Goal: Task Accomplishment & Management: Complete application form

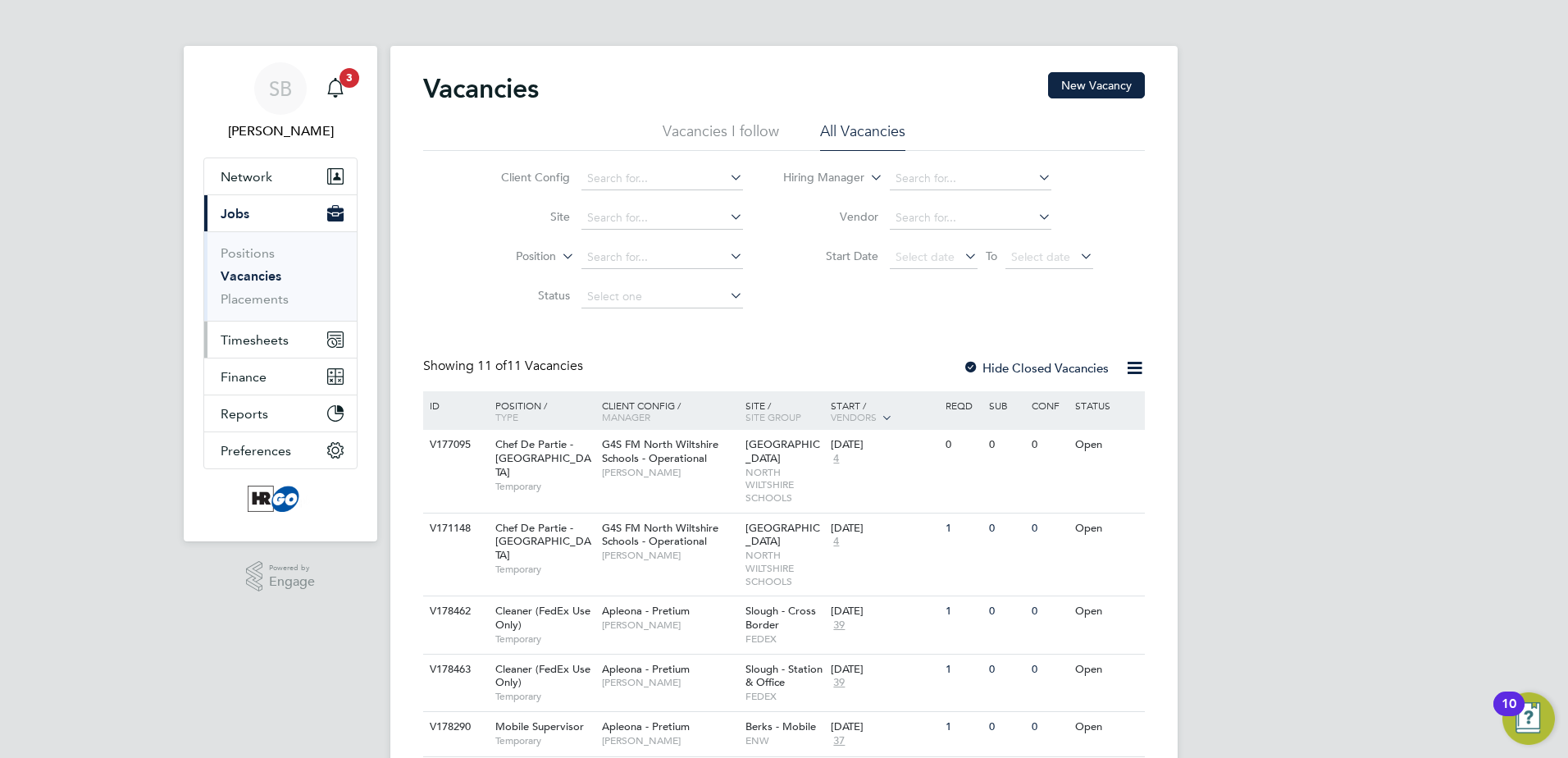
click at [264, 343] on span "Timesheets" at bounding box center [254, 339] width 68 height 15
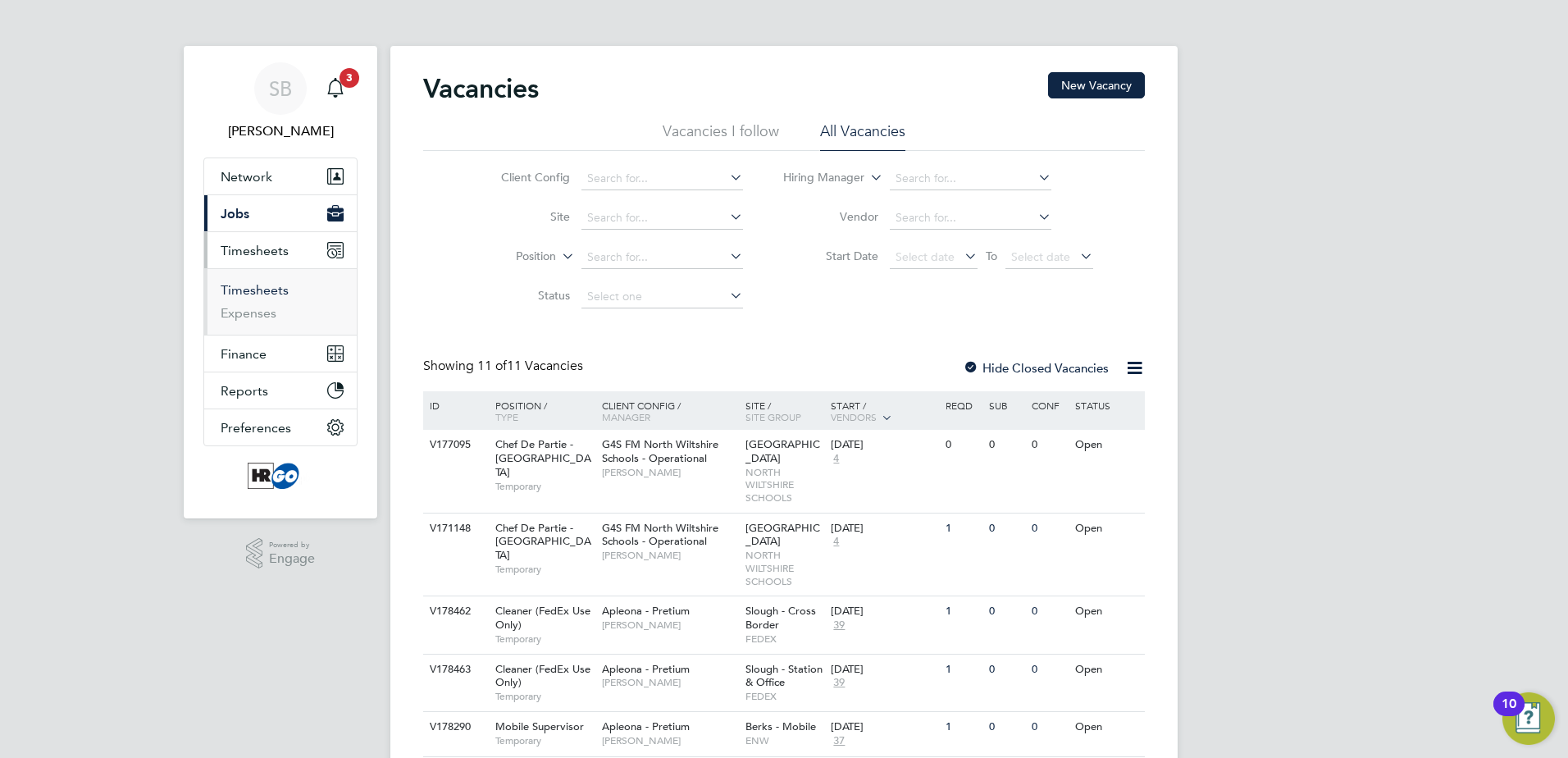
click at [259, 294] on link "Timesheets" at bounding box center [254, 290] width 68 height 15
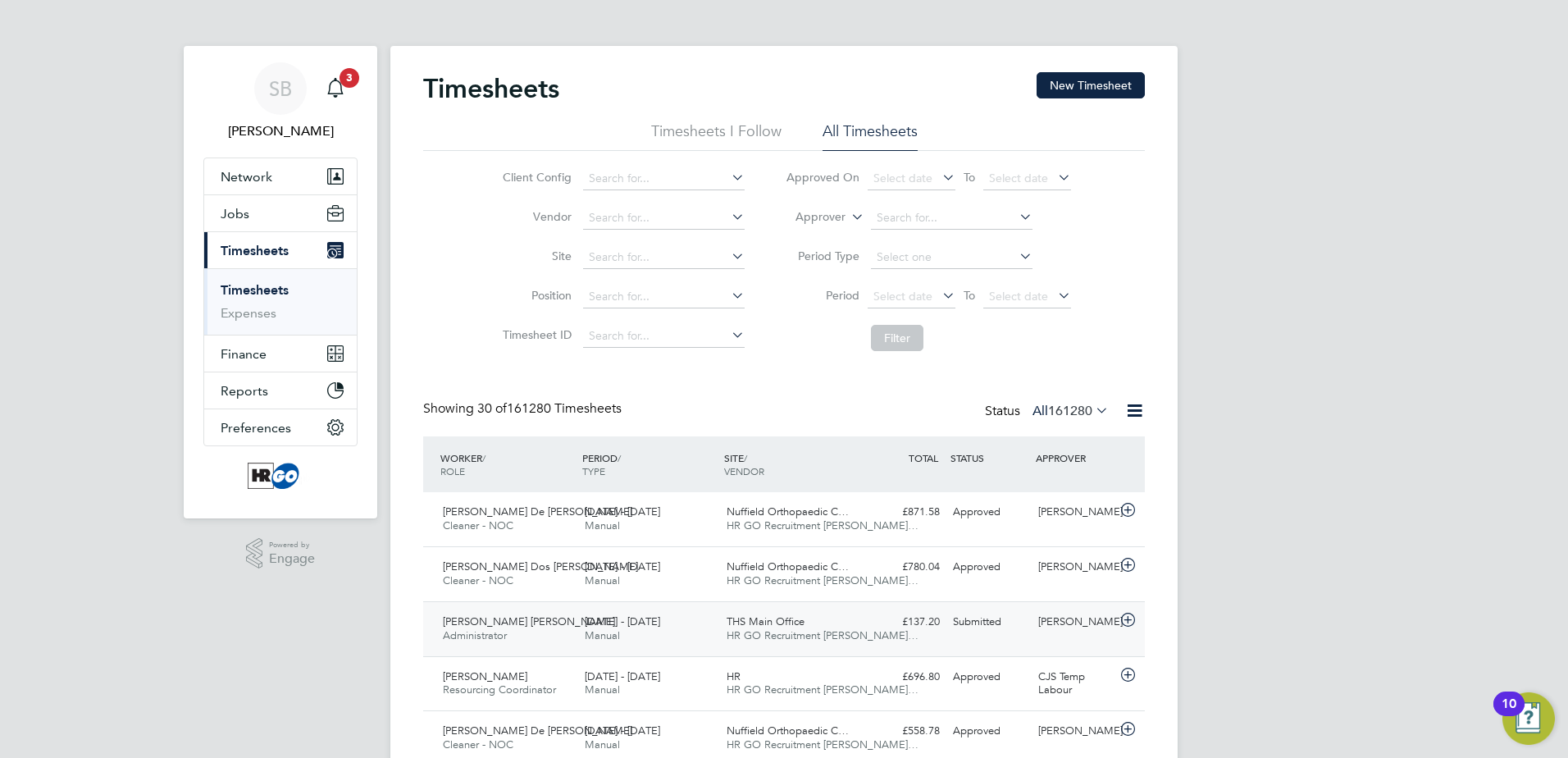
click at [607, 636] on span "Manual" at bounding box center [602, 635] width 35 height 14
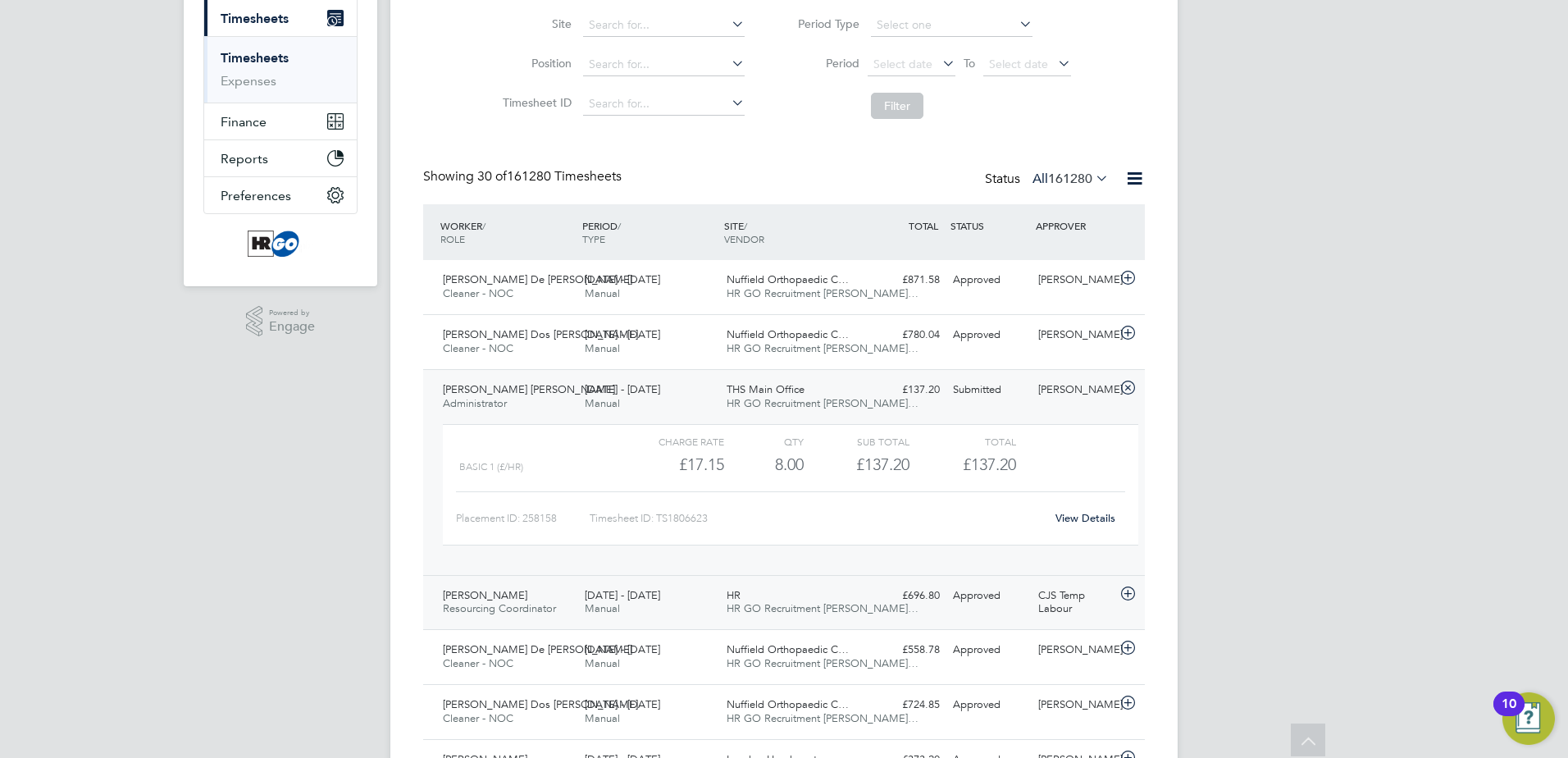
click at [545, 590] on div "[PERSON_NAME] Resourcing Coordinator [DATE] - [DATE]" at bounding box center [507, 602] width 142 height 41
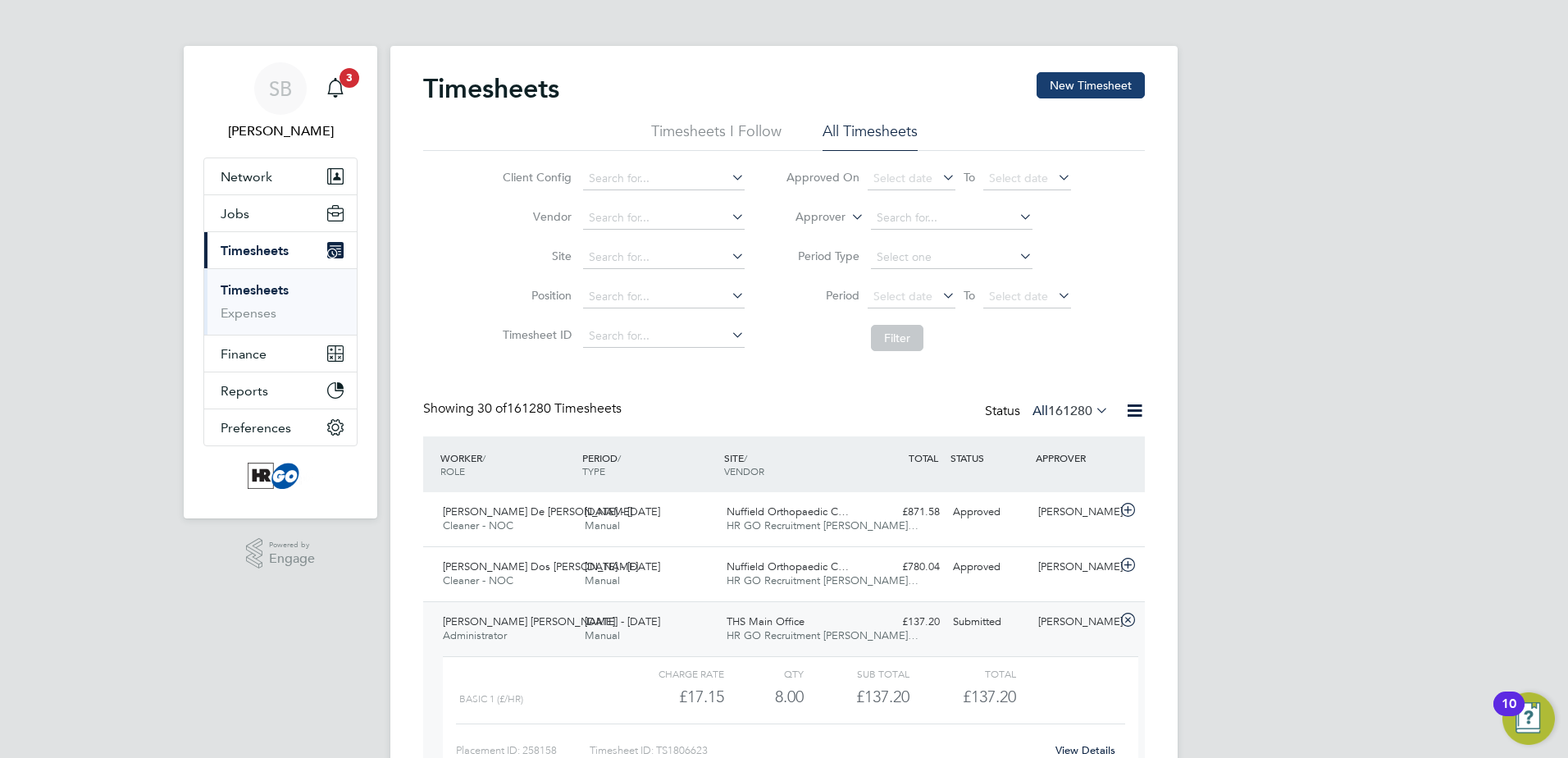
click at [1053, 92] on button "New Timesheet" at bounding box center [1090, 85] width 108 height 26
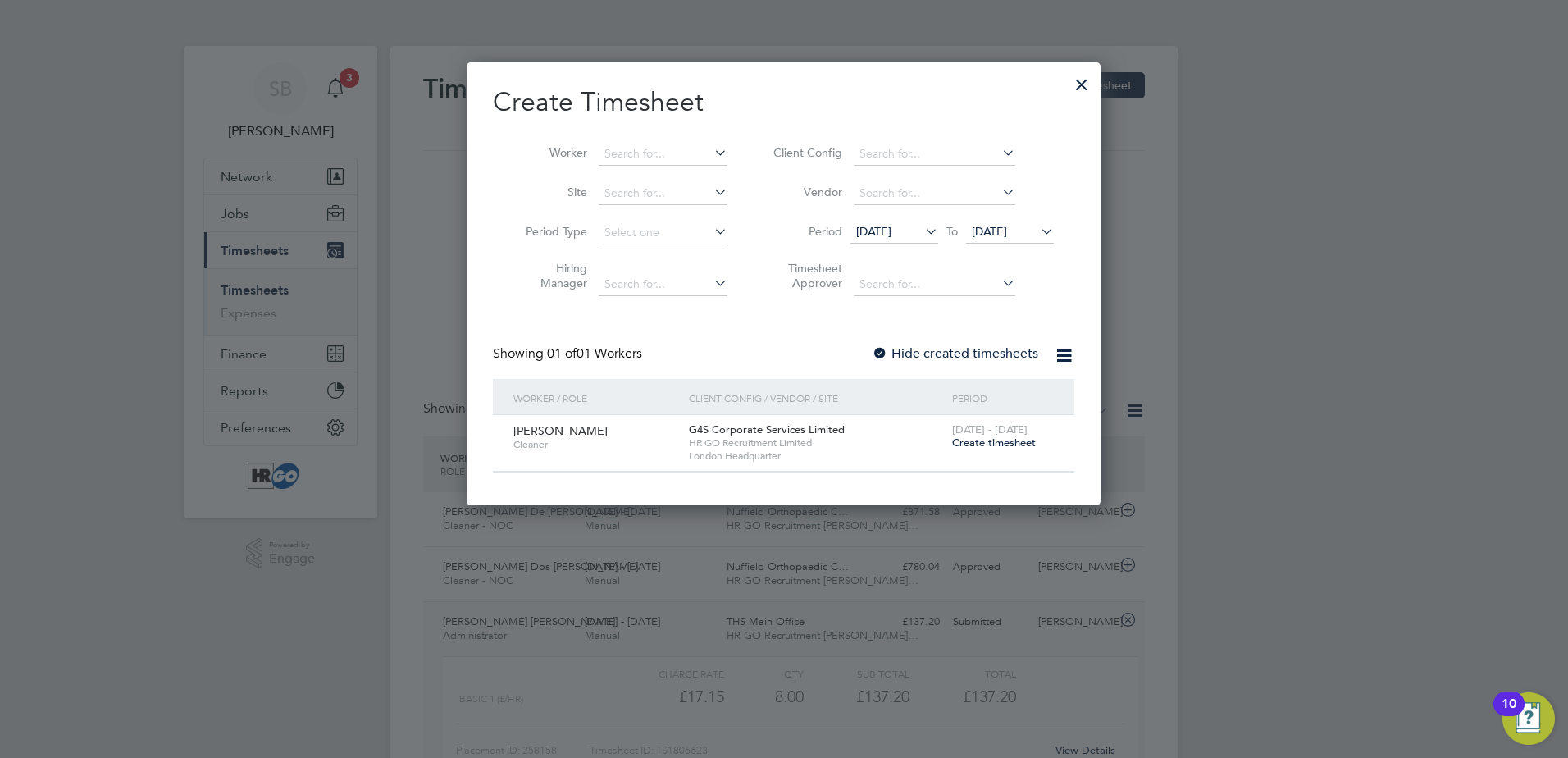
click at [997, 444] on span "Create timesheet" at bounding box center [994, 442] width 83 height 14
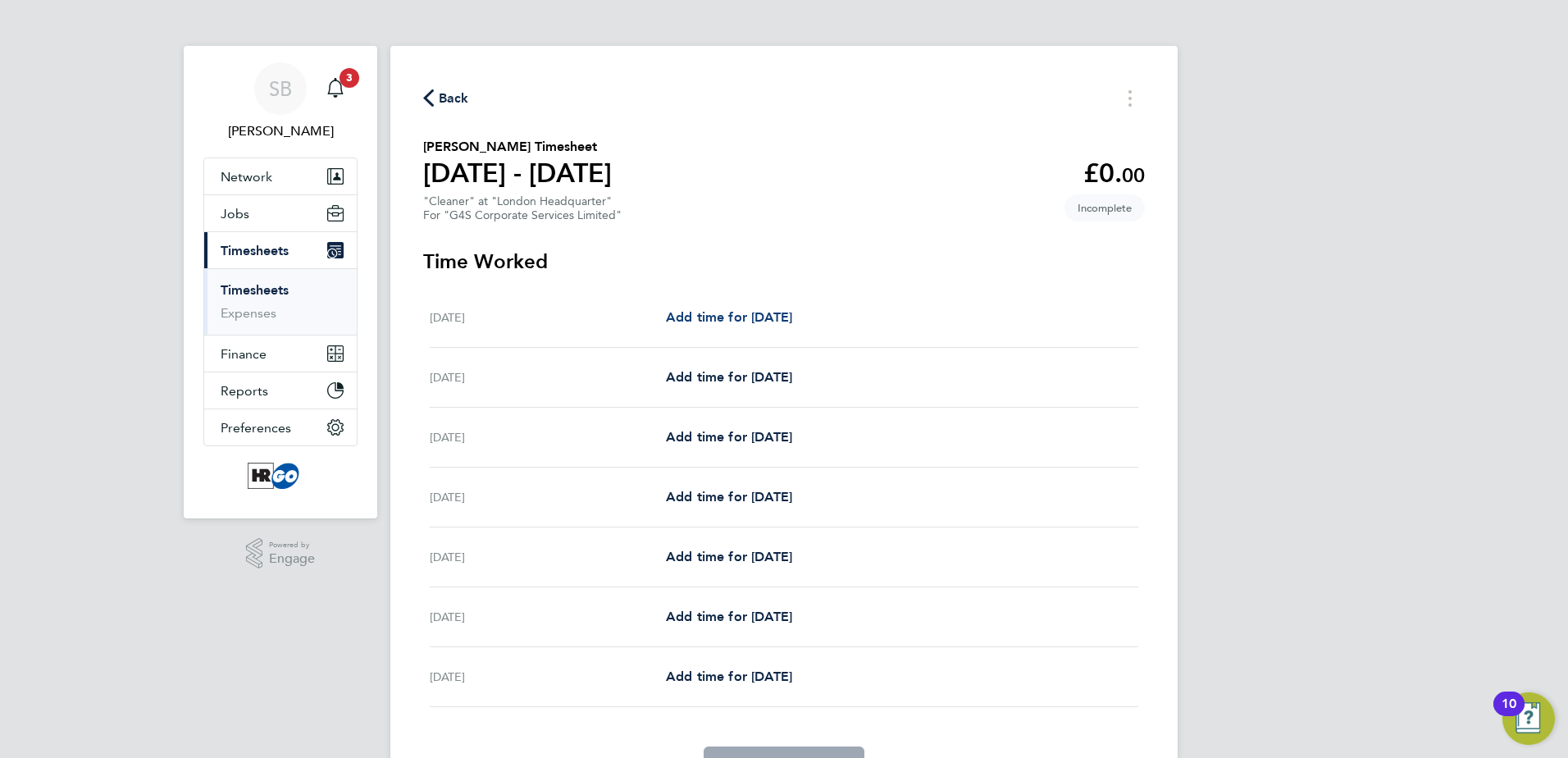
click at [773, 316] on span "Add time for [DATE]" at bounding box center [729, 316] width 126 height 15
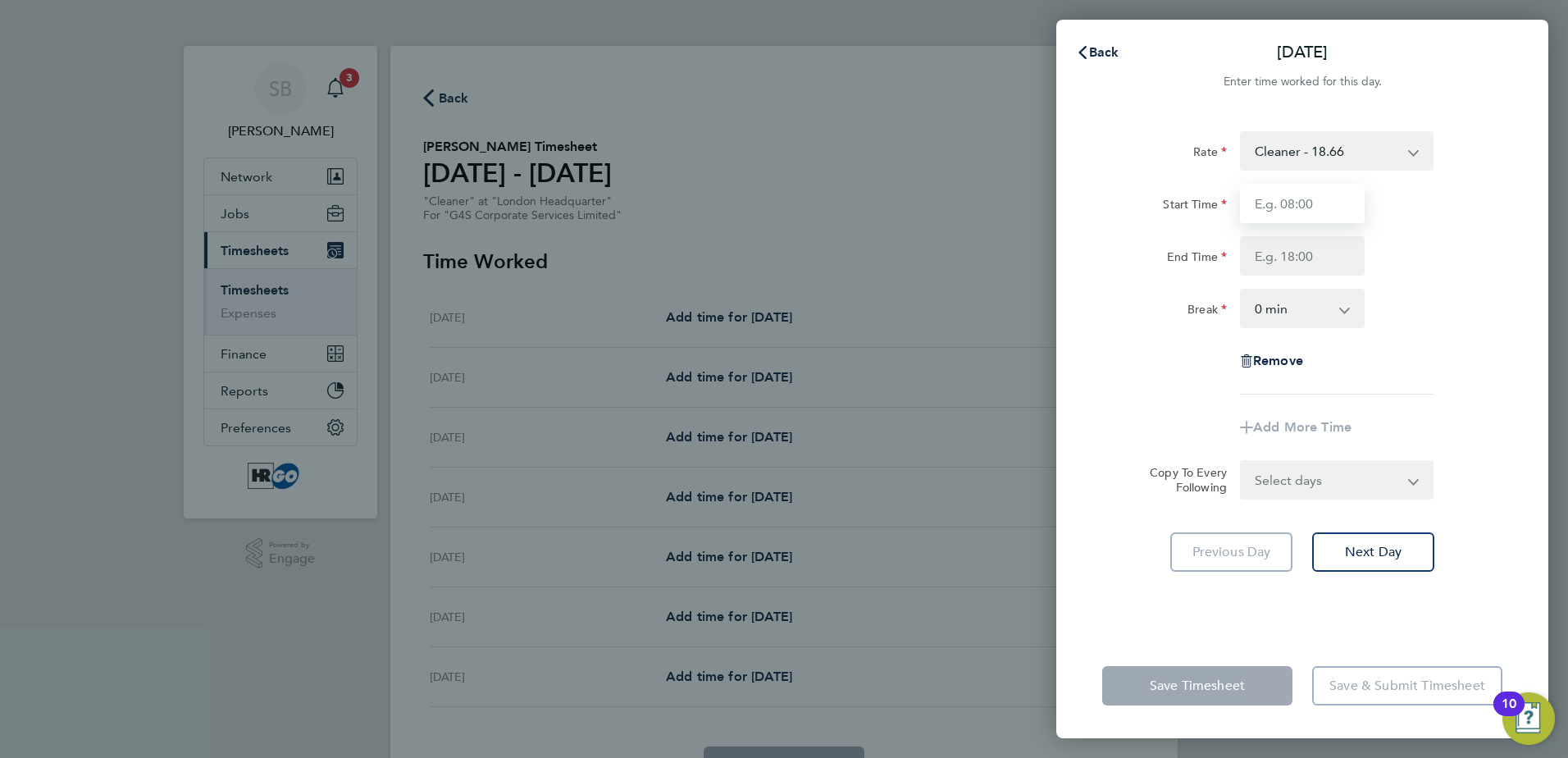
click at [1297, 201] on input "Start Time" at bounding box center [1302, 203] width 125 height 39
type input "18:00"
type input "22:00"
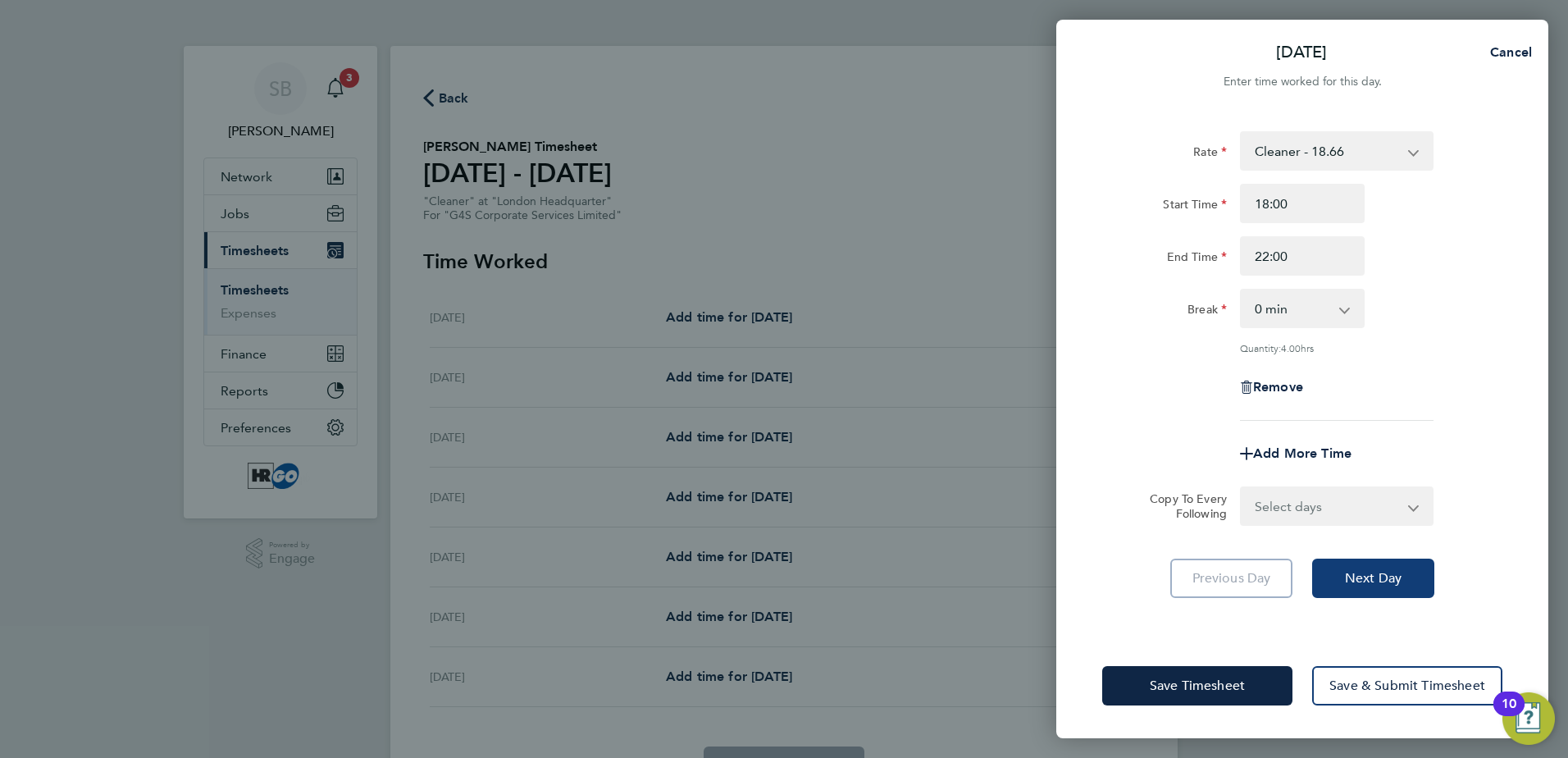
click at [1376, 585] on button "Next Day" at bounding box center [1373, 578] width 123 height 39
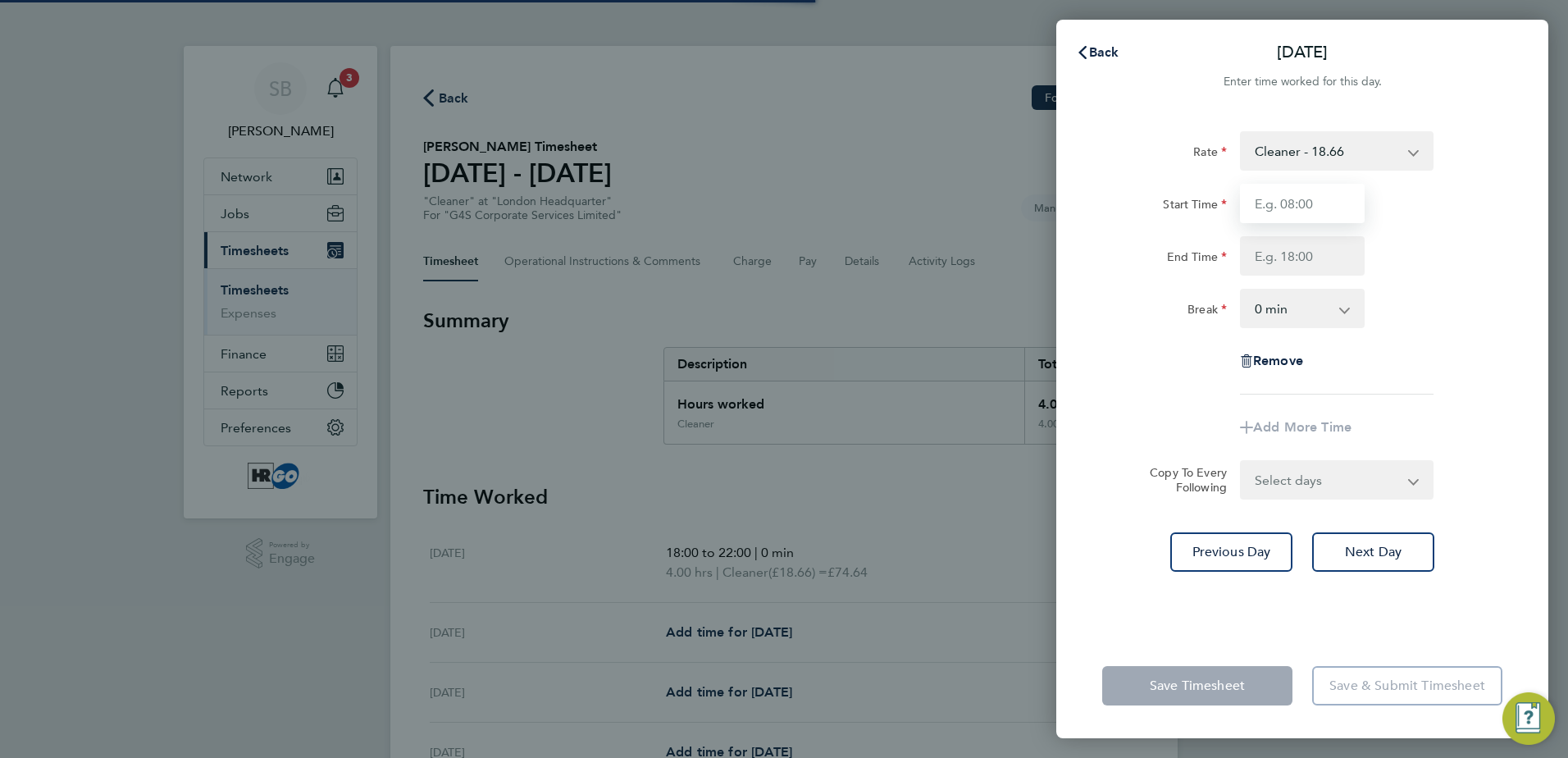
click at [1274, 206] on input "Start Time" at bounding box center [1302, 203] width 125 height 39
type input "18:00"
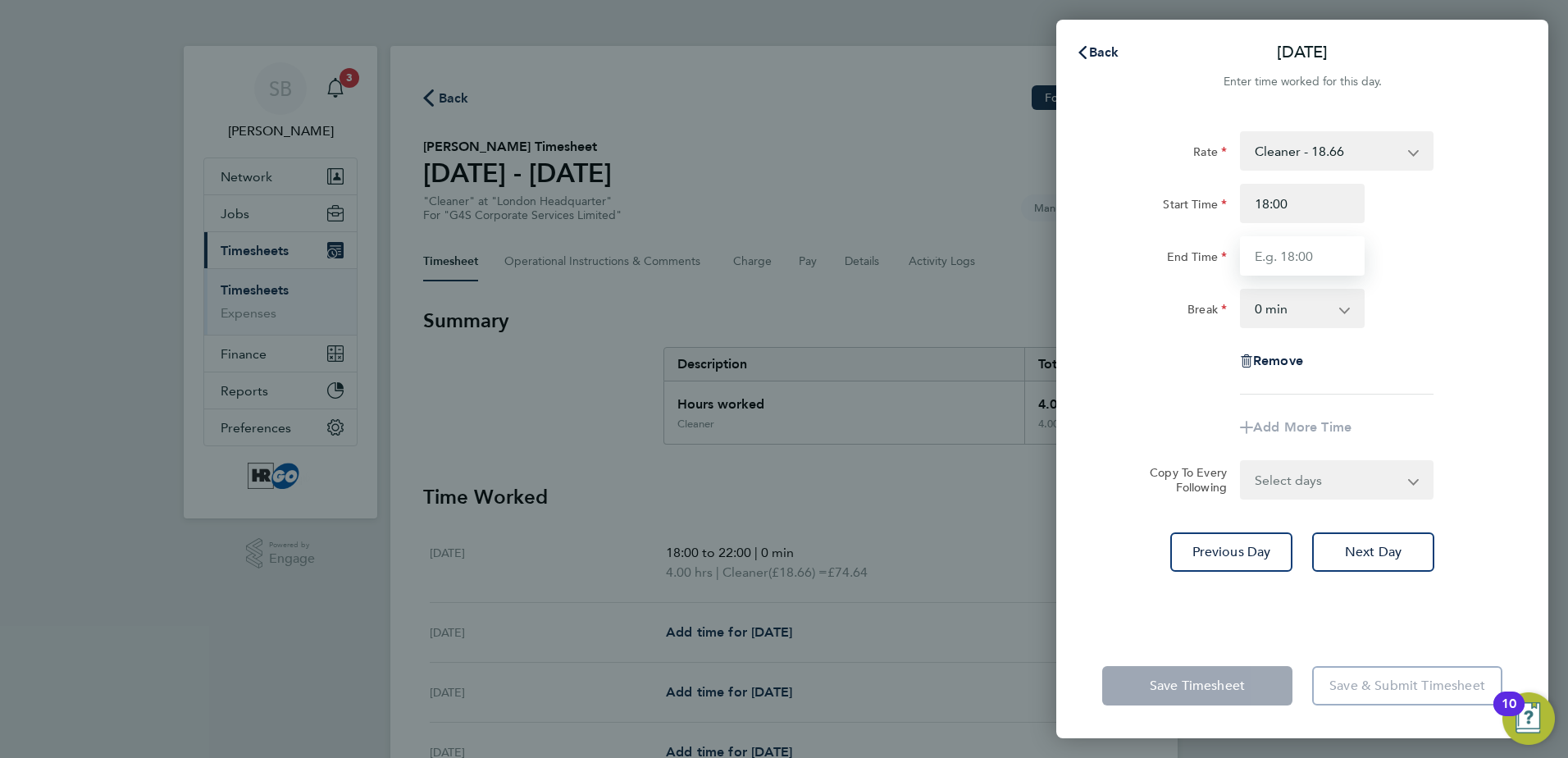
type input "22:00"
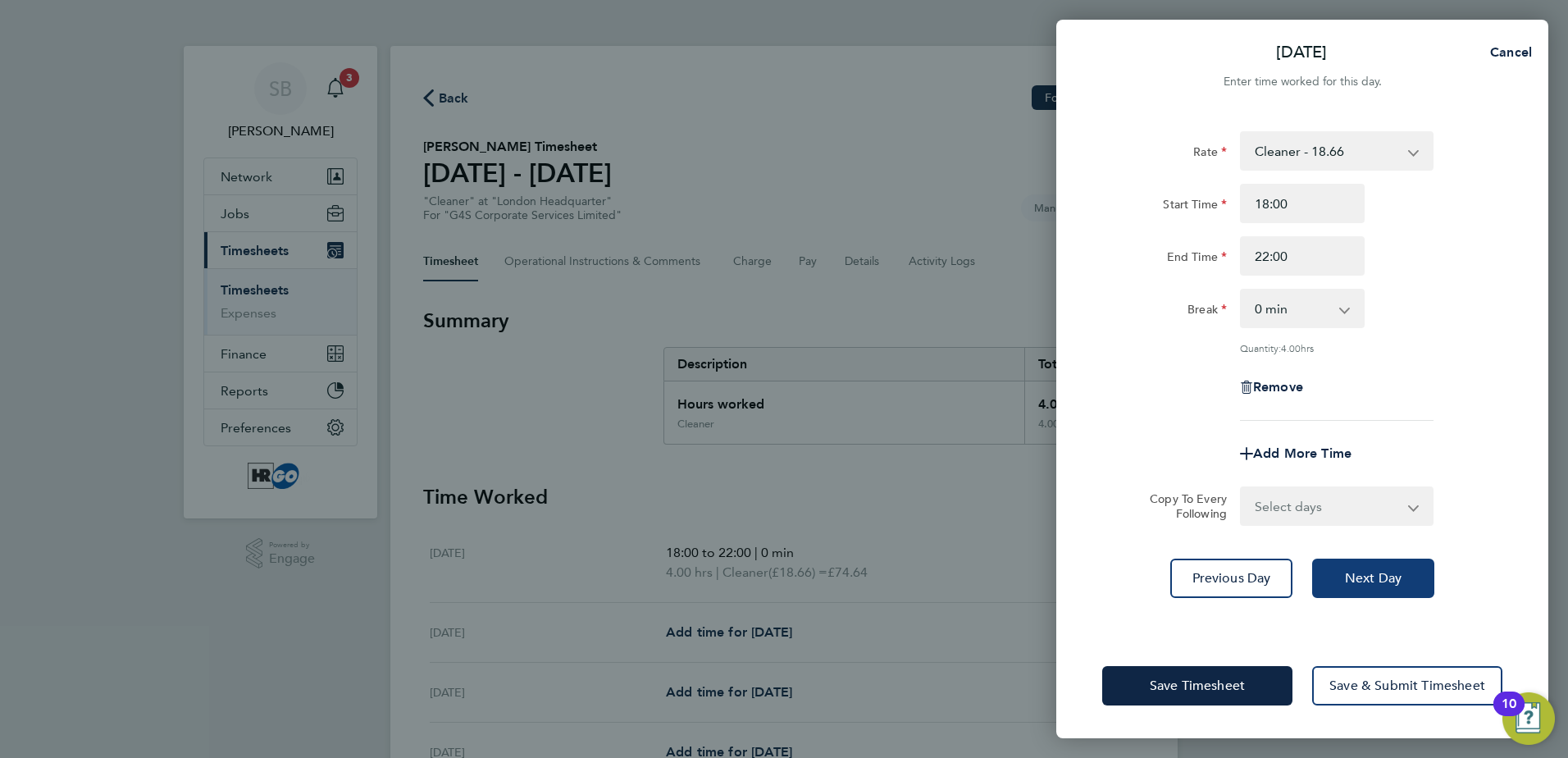
click at [1378, 585] on button "Next Day" at bounding box center [1373, 578] width 123 height 39
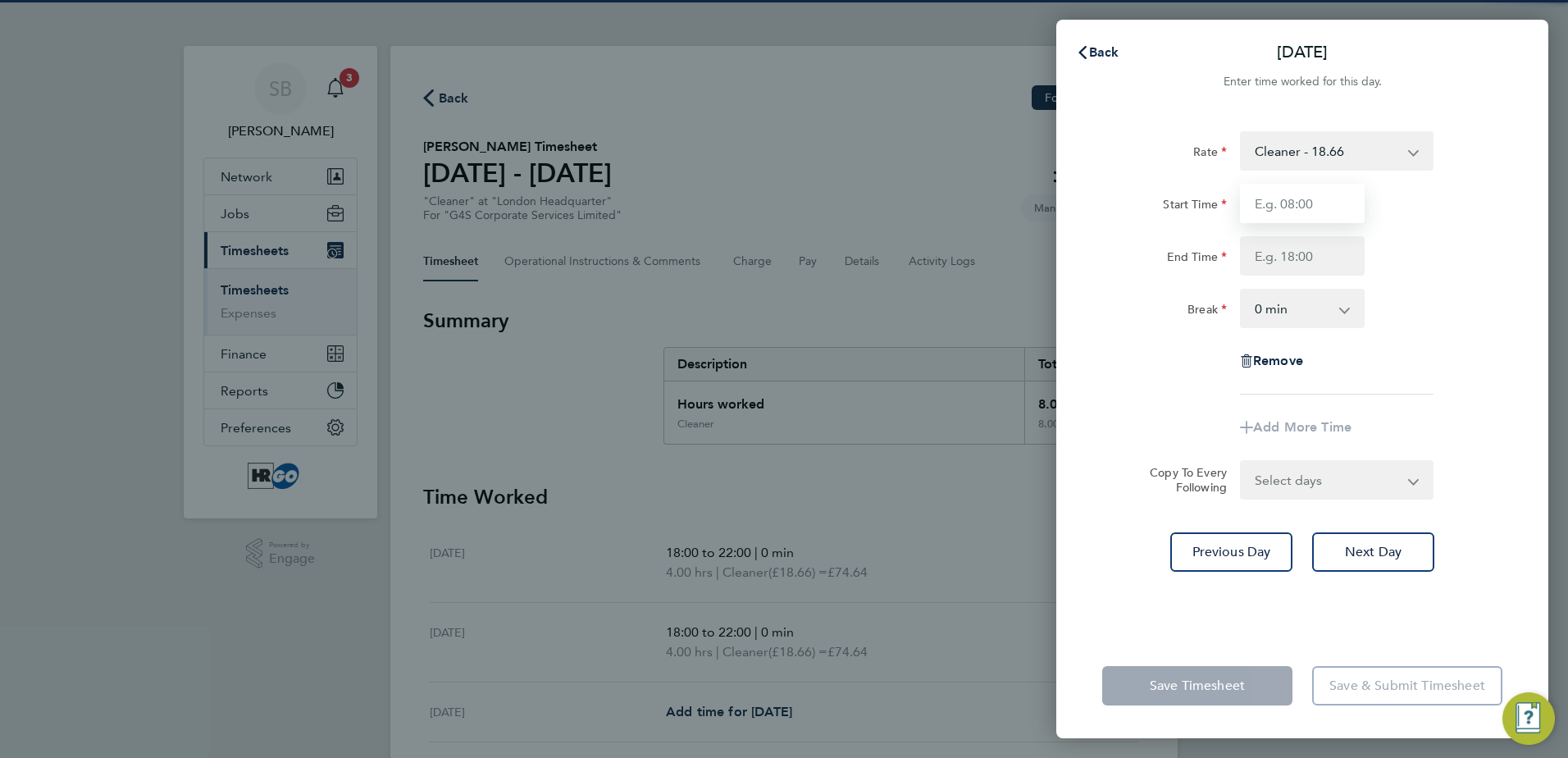
click at [1275, 206] on input "Start Time" at bounding box center [1302, 203] width 125 height 39
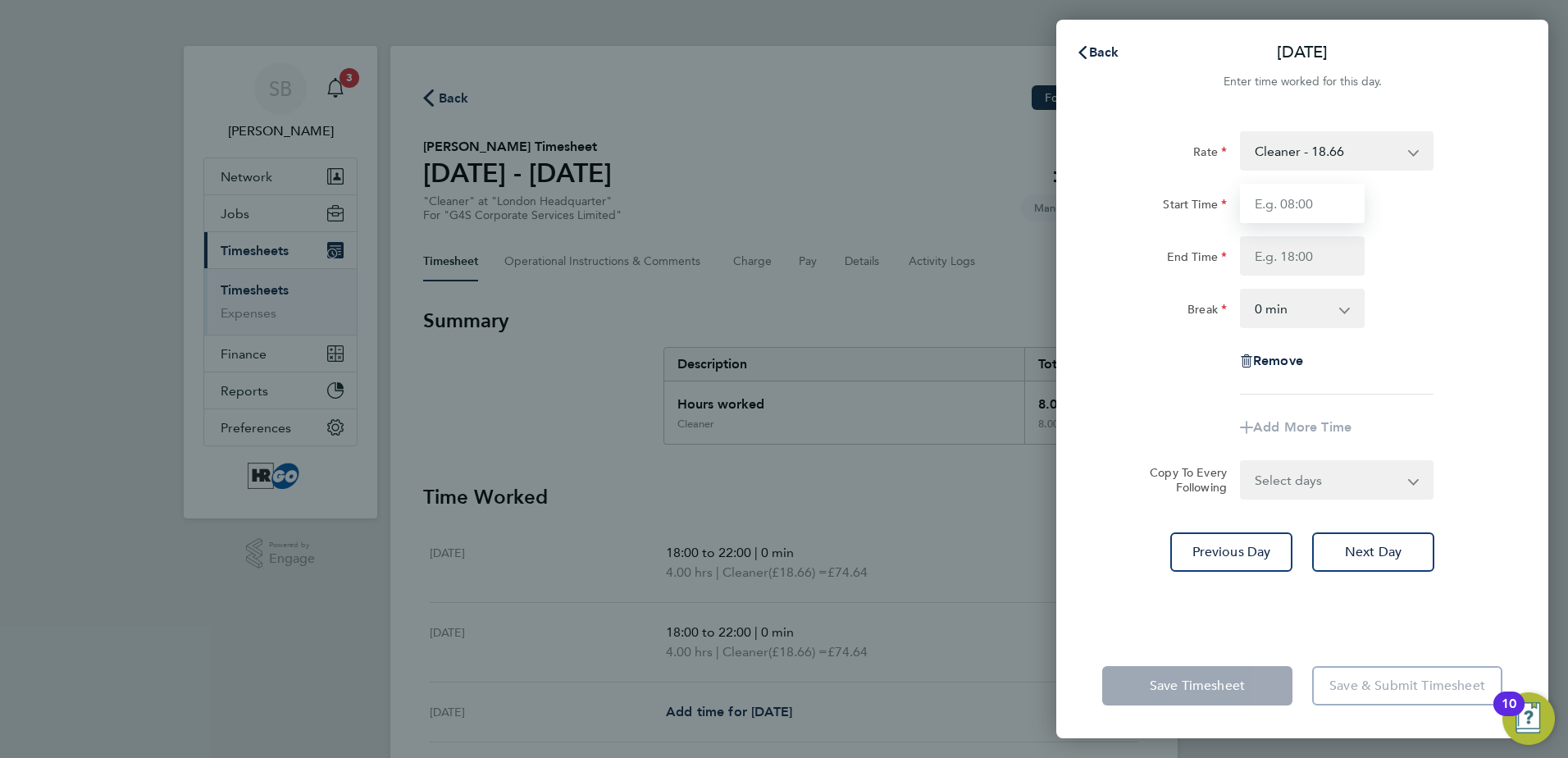
type input "18:00"
type input "22:00"
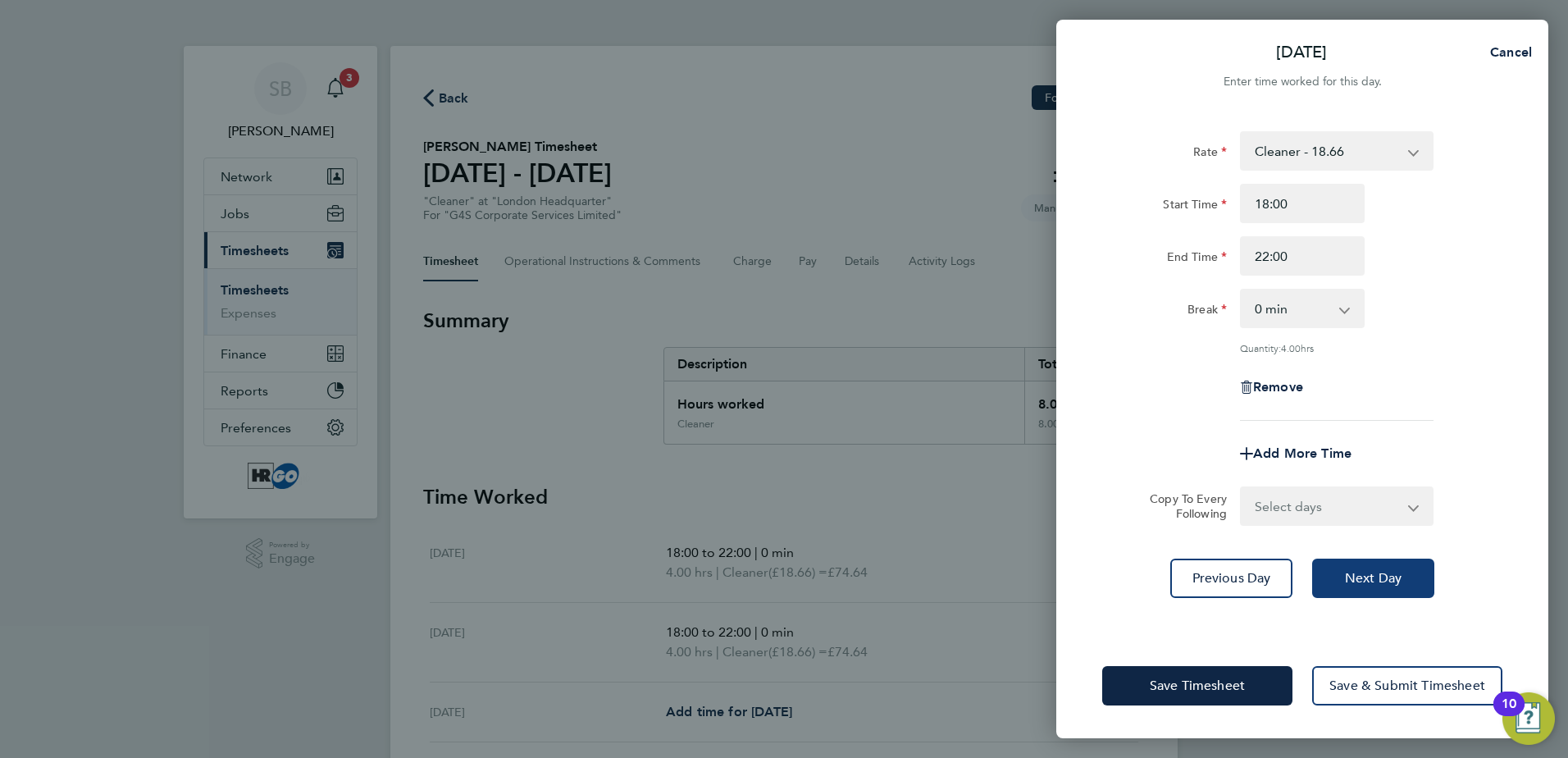
click at [1373, 589] on button "Next Day" at bounding box center [1373, 578] width 123 height 39
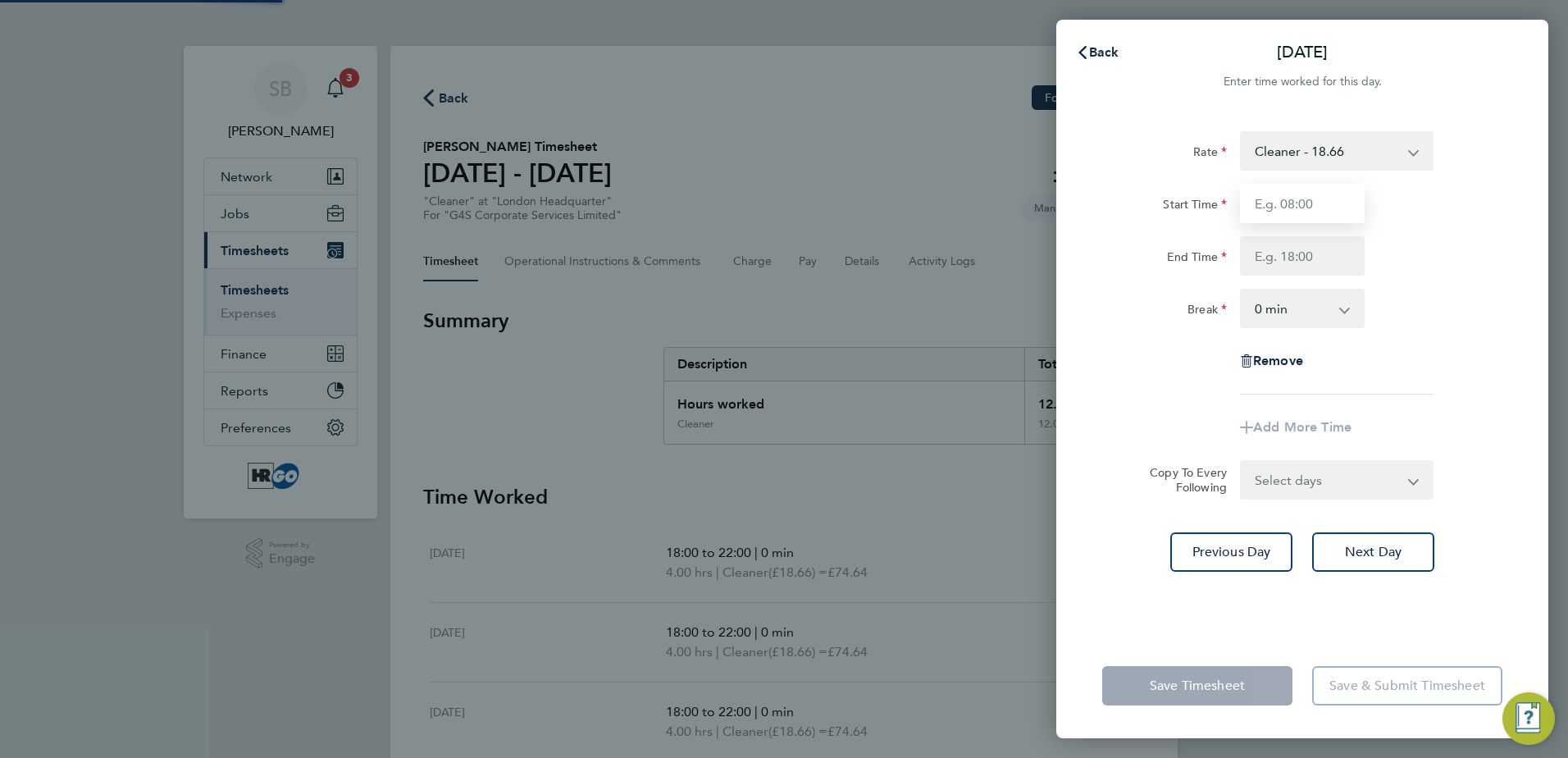
drag, startPoint x: 1264, startPoint y: 193, endPoint x: 1273, endPoint y: 214, distance: 22.8
click at [1264, 193] on input "Start Time" at bounding box center [1302, 203] width 125 height 39
type input "18:00"
type input "22:00"
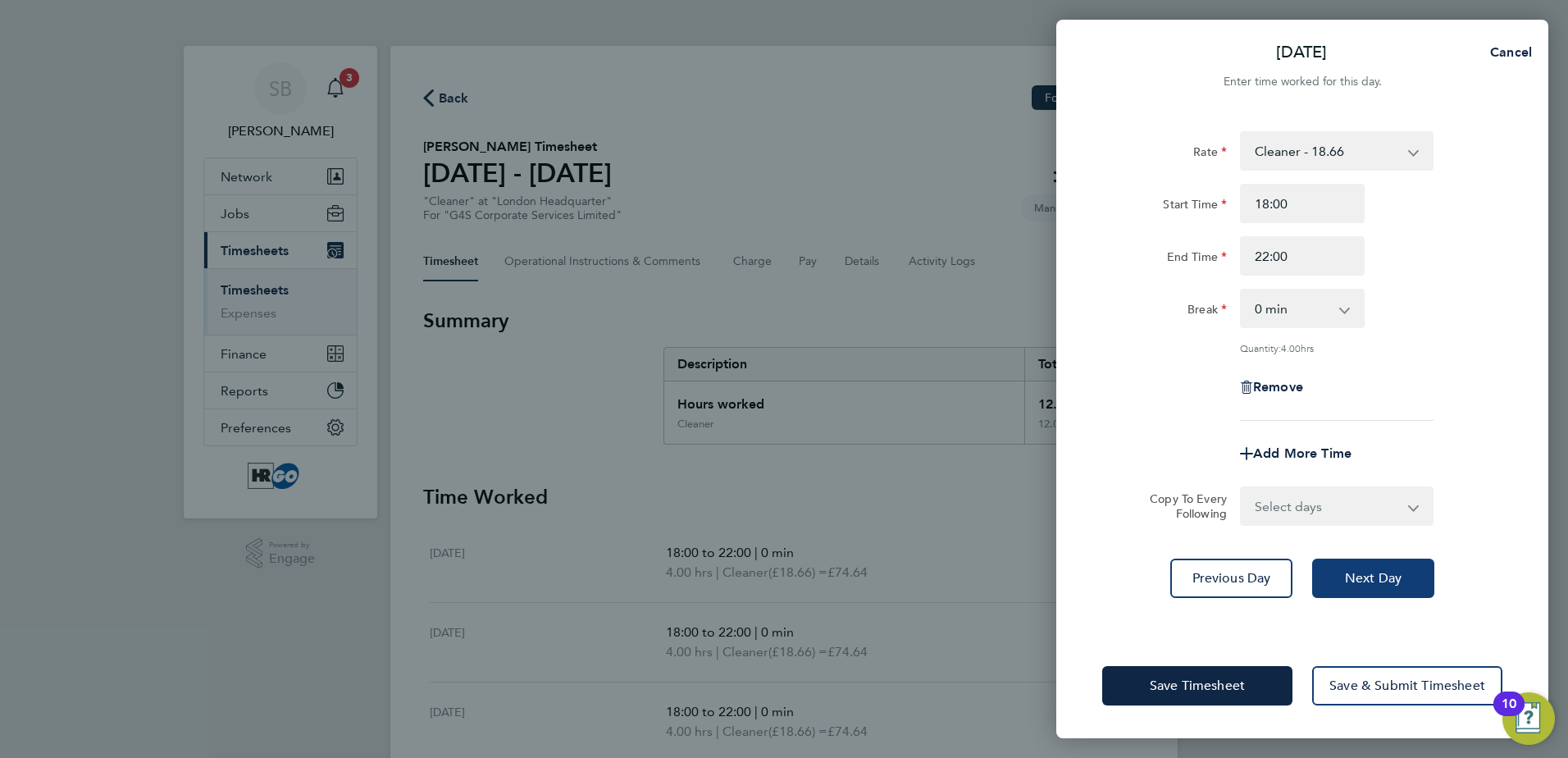
click at [1397, 584] on span "Next Day" at bounding box center [1373, 578] width 57 height 16
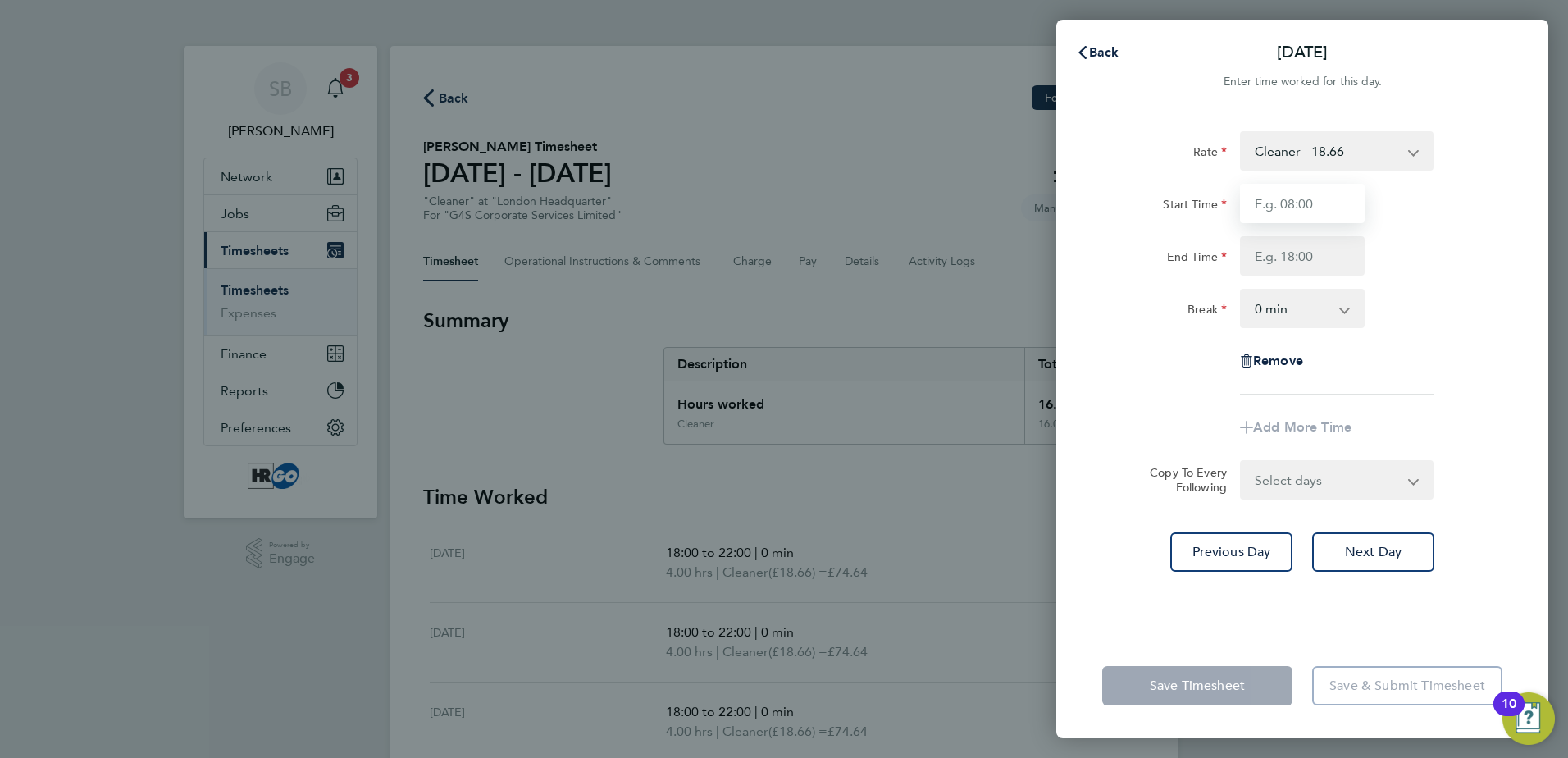
click at [1287, 196] on input "Start Time" at bounding box center [1302, 203] width 125 height 39
type input "18:00"
type input "22:00"
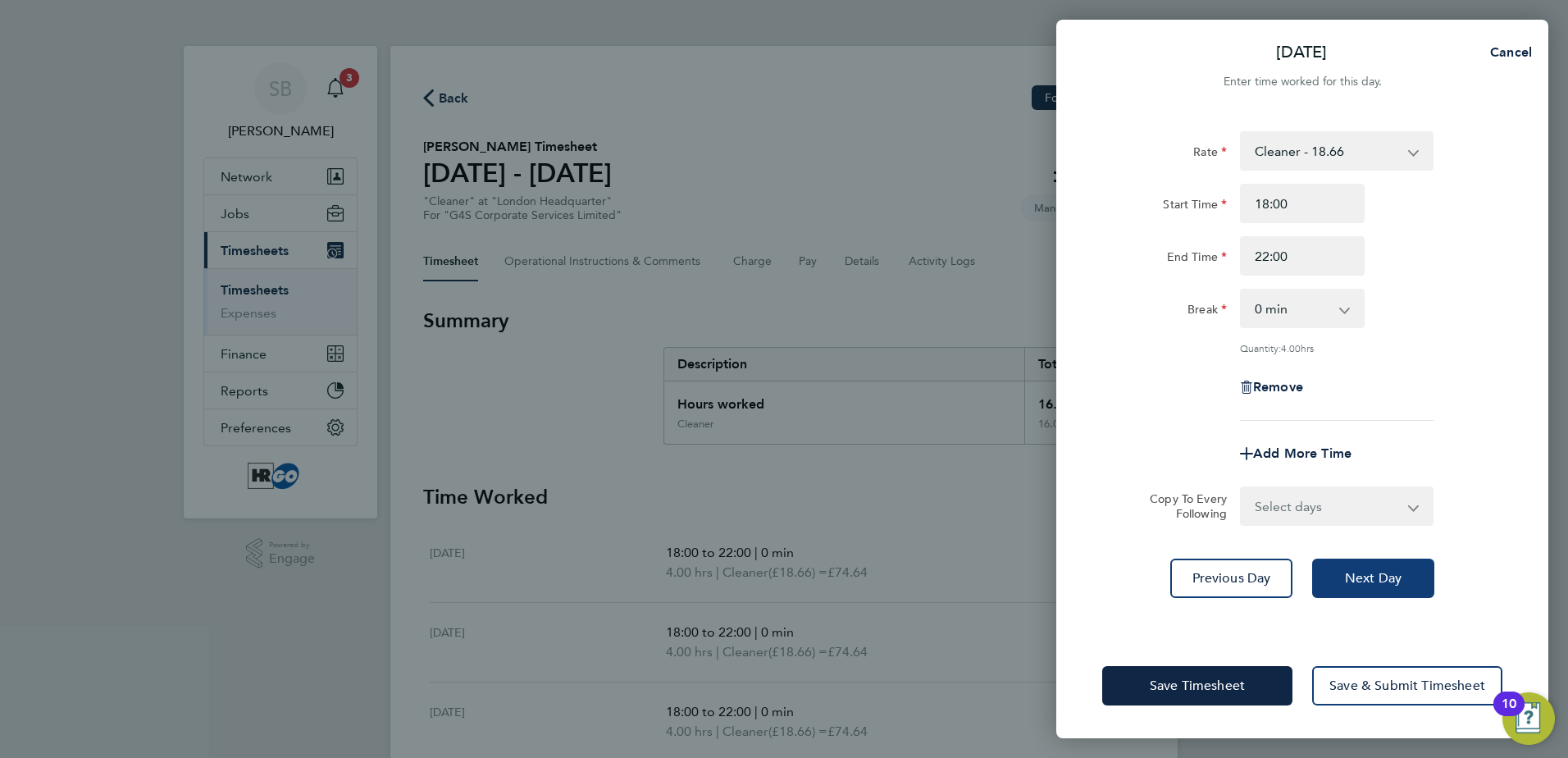
click at [1374, 580] on span "Next Day" at bounding box center [1373, 578] width 57 height 16
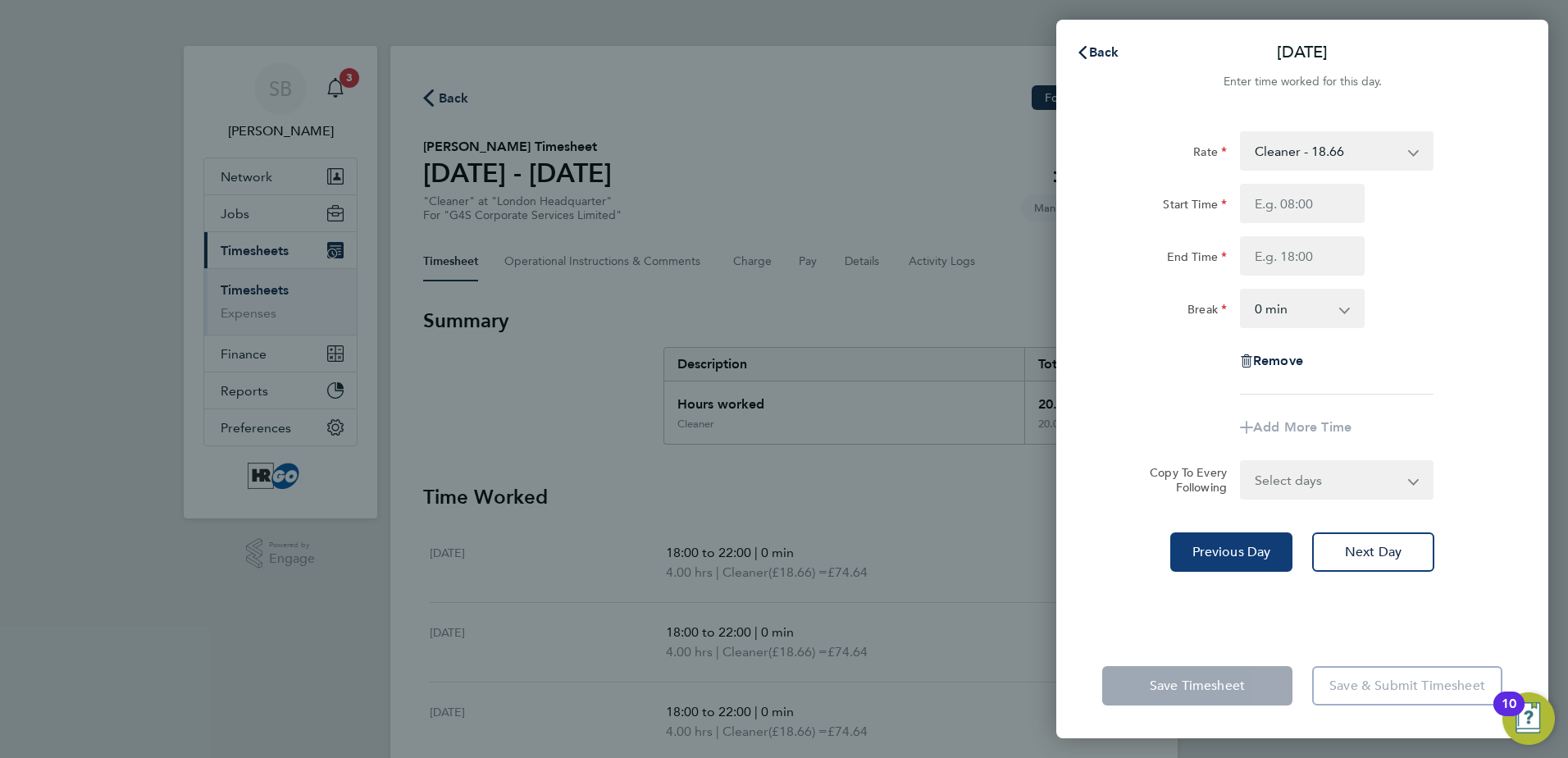
click at [1226, 568] on button "Previous Day" at bounding box center [1231, 552] width 123 height 39
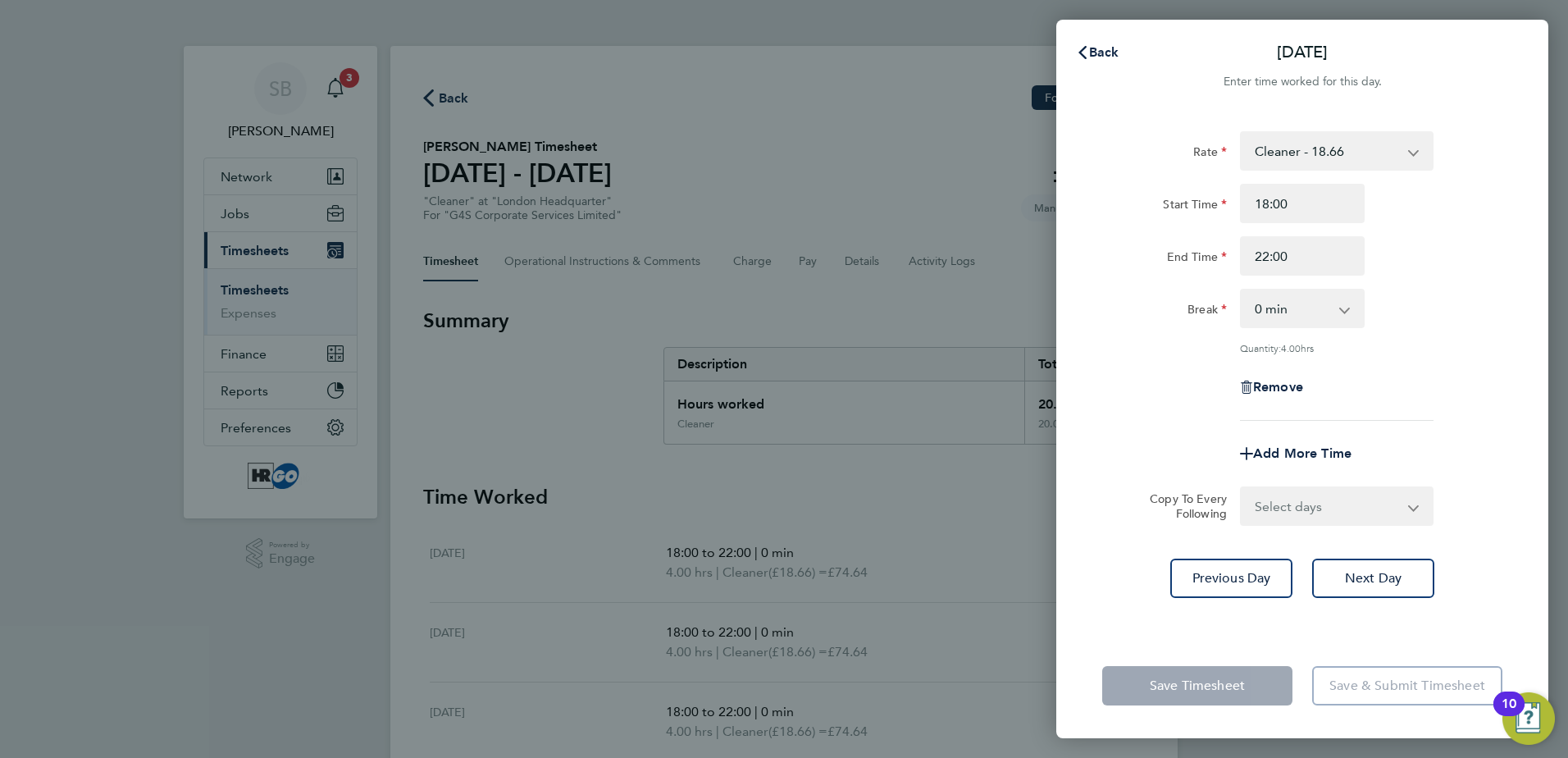
click at [879, 168] on div "Back [DATE] Enter time worked for this day. Rate Cleaner - 18.66 Start Time 18:…" at bounding box center [784, 379] width 1568 height 758
click at [1369, 599] on div "Rate Cleaner - 18.66 Start Time 18:00 End Time 22:00 Break 0 min 15 min 30 min …" at bounding box center [1302, 372] width 492 height 521
click at [1370, 586] on button "Next Day" at bounding box center [1373, 578] width 123 height 39
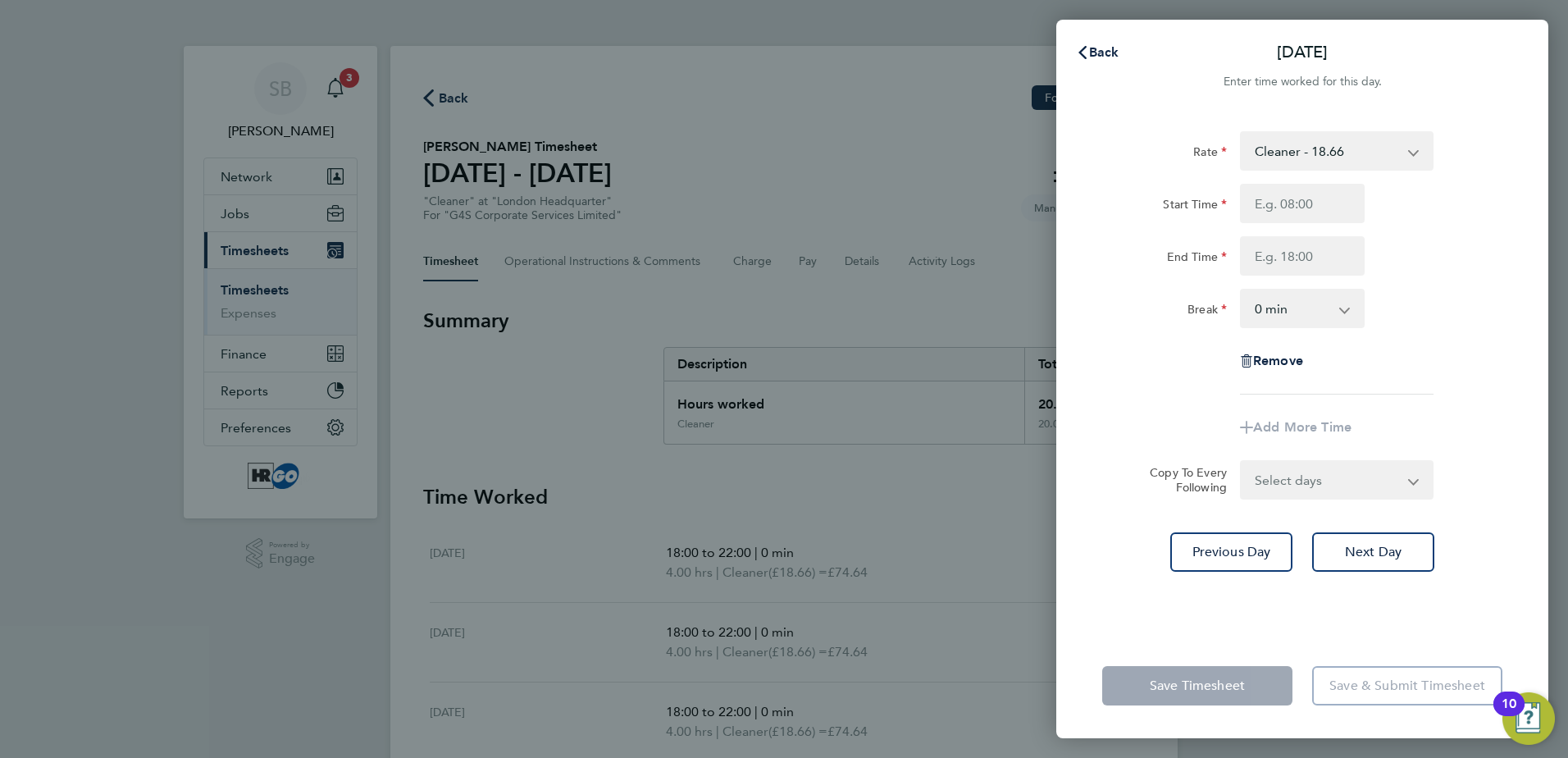
click at [818, 288] on div "Back [DATE] Enter time worked for this day. Rate Cleaner - 18.66 Start Time End…" at bounding box center [784, 379] width 1568 height 758
click at [1166, 690] on app-form-button "Save Timesheet" at bounding box center [1201, 686] width 200 height 39
click at [1392, 690] on app-form-button "Save & Submit Timesheet" at bounding box center [1402, 686] width 200 height 39
click at [1092, 49] on span "Back" at bounding box center [1104, 52] width 31 height 15
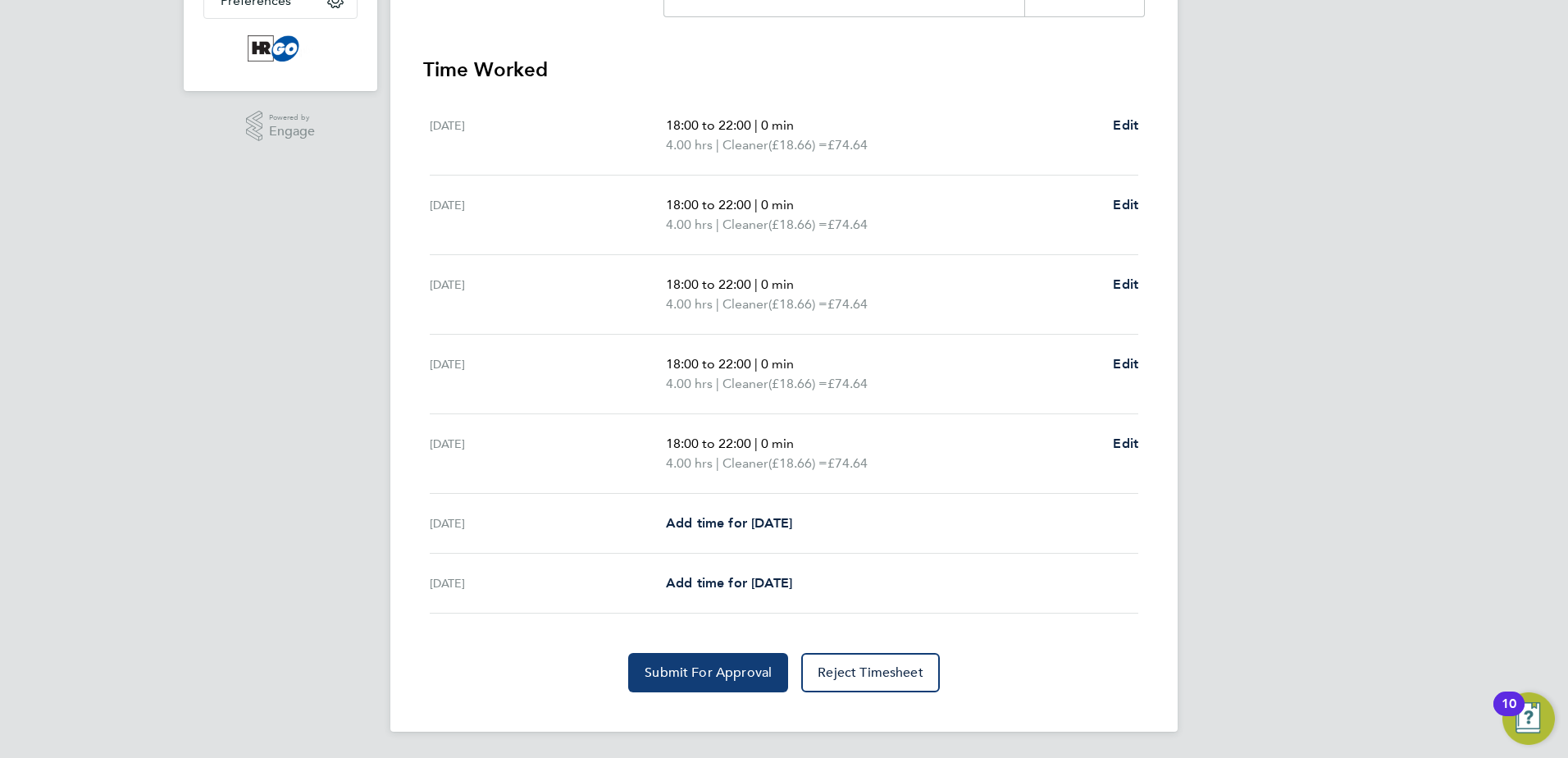
click at [696, 664] on button "Submit For Approval" at bounding box center [708, 672] width 160 height 39
